Goal: Task Accomplishment & Management: Manage account settings

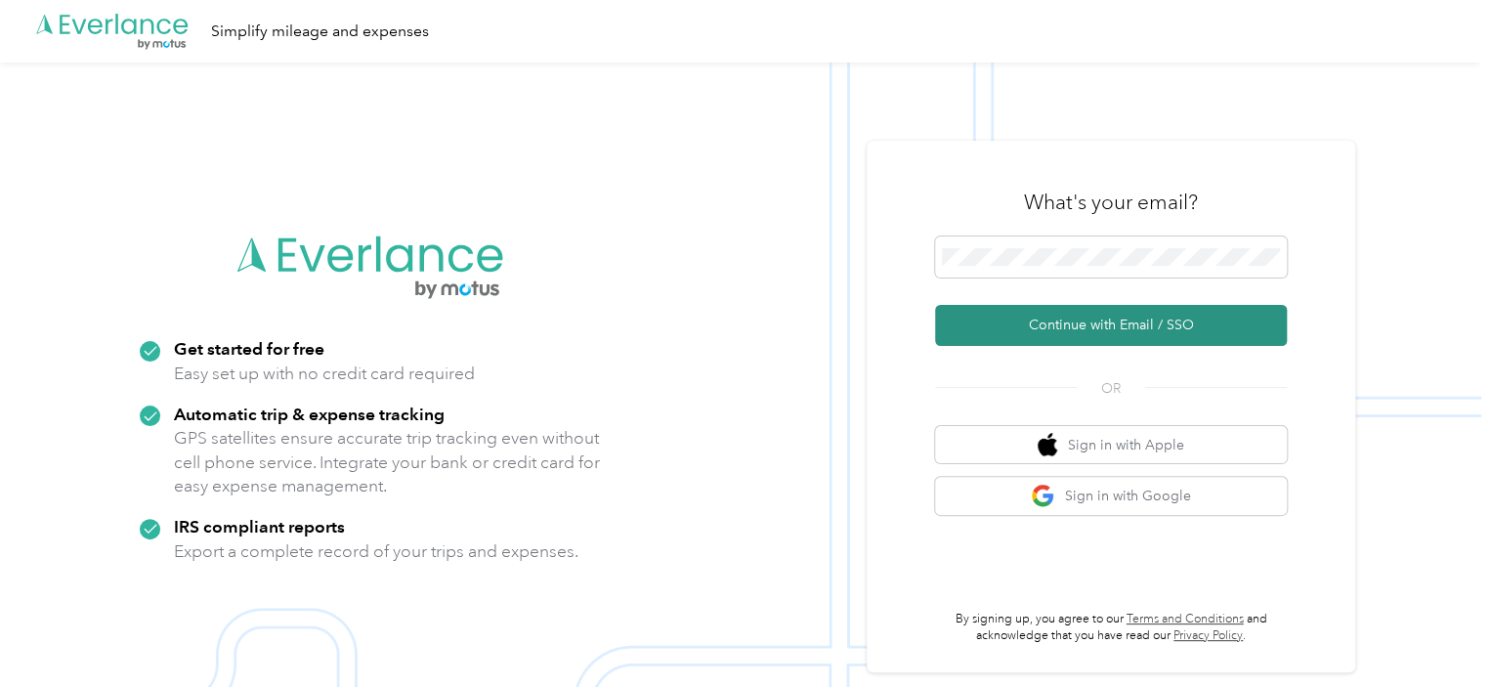
click at [1162, 332] on button "Continue with Email / SSO" at bounding box center [1111, 325] width 352 height 41
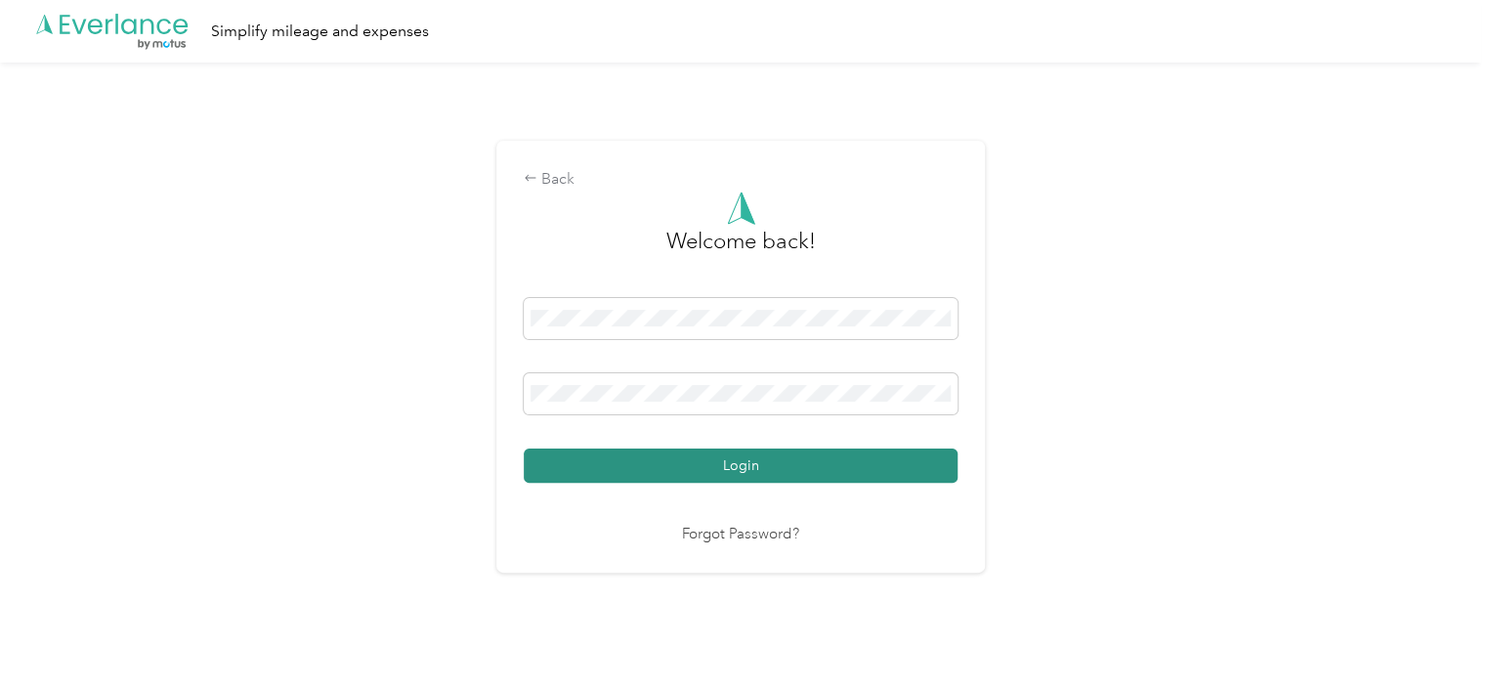
click at [731, 469] on button "Login" at bounding box center [741, 466] width 434 height 34
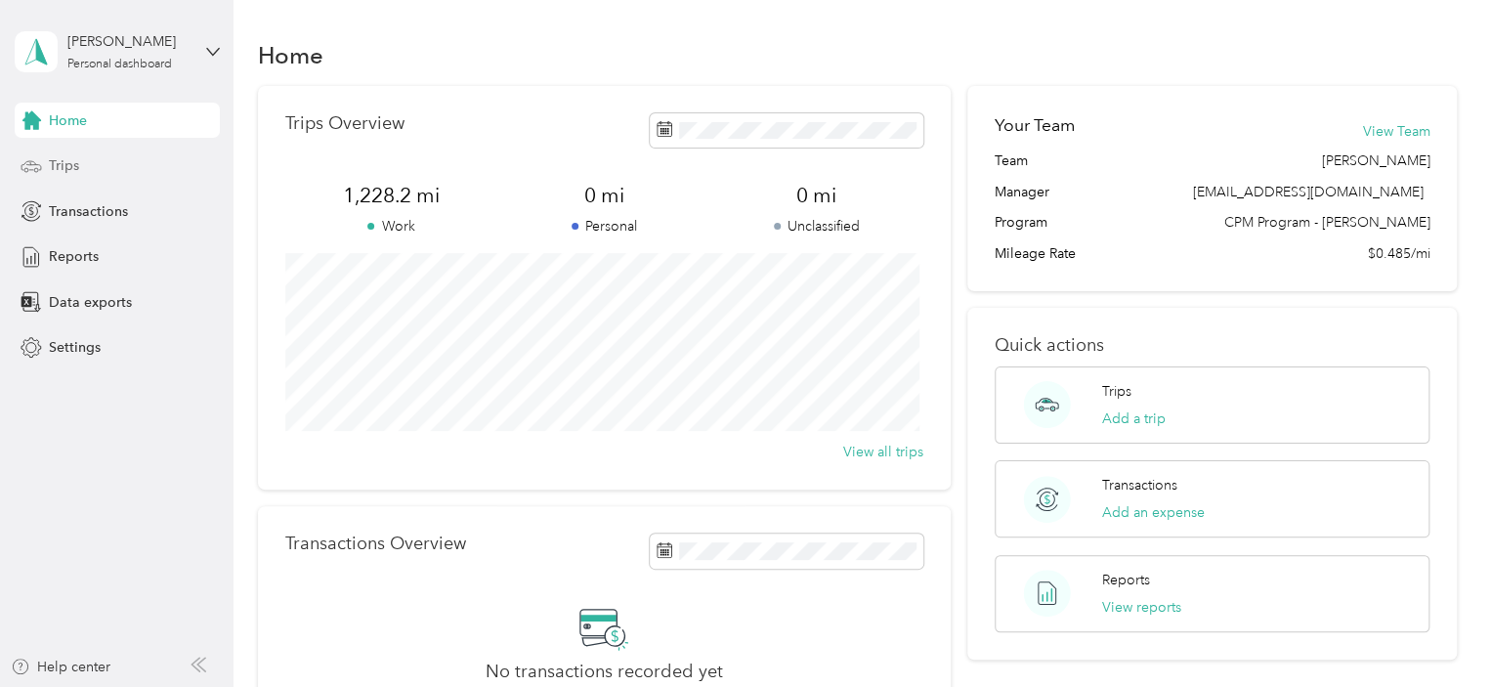
click at [110, 167] on div "Trips" at bounding box center [117, 166] width 205 height 35
